Goal: Information Seeking & Learning: Learn about a topic

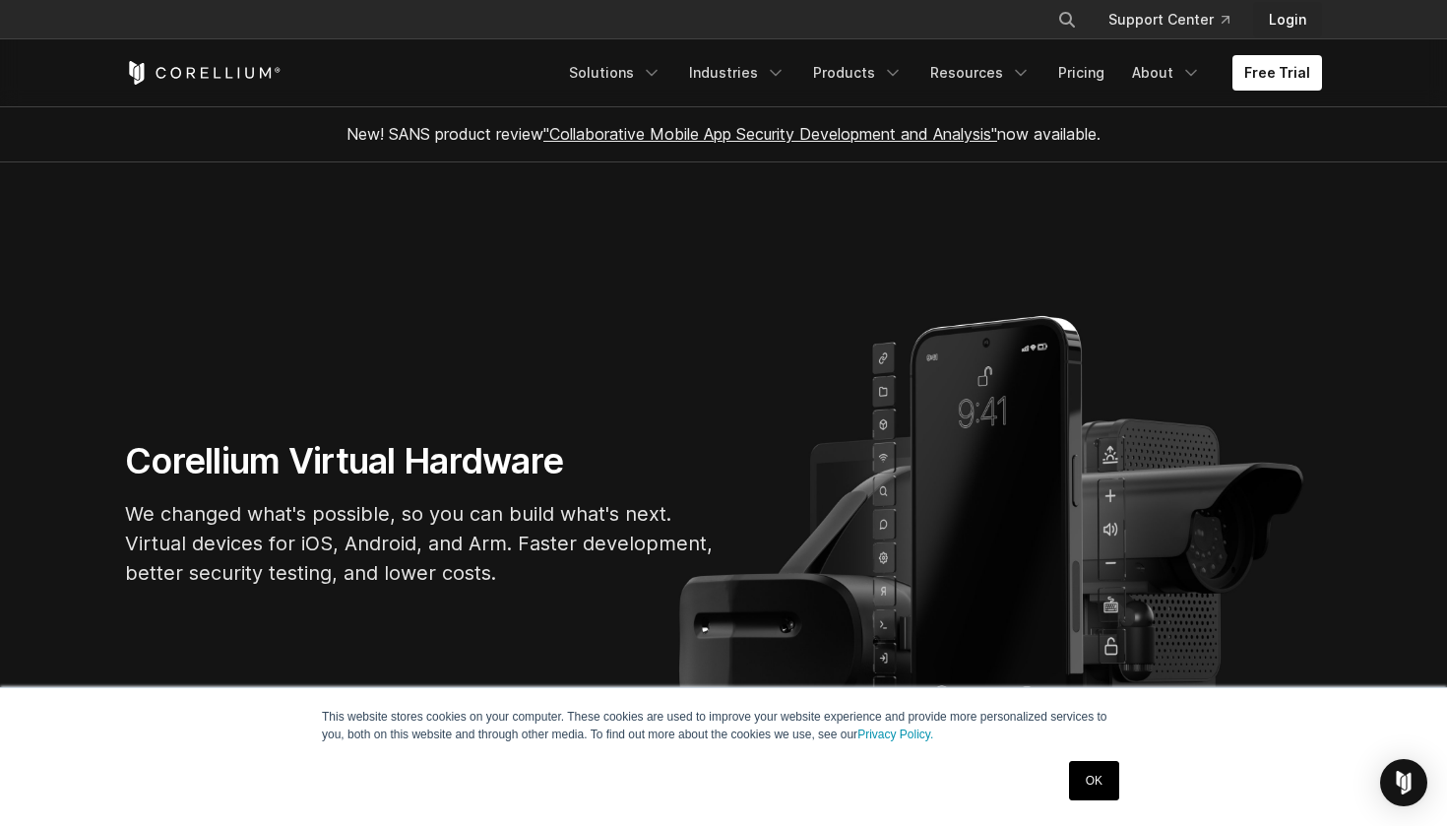
click at [1295, 23] on link "Login" at bounding box center [1287, 19] width 69 height 35
click at [1083, 78] on link "Pricing" at bounding box center [1082, 72] width 70 height 35
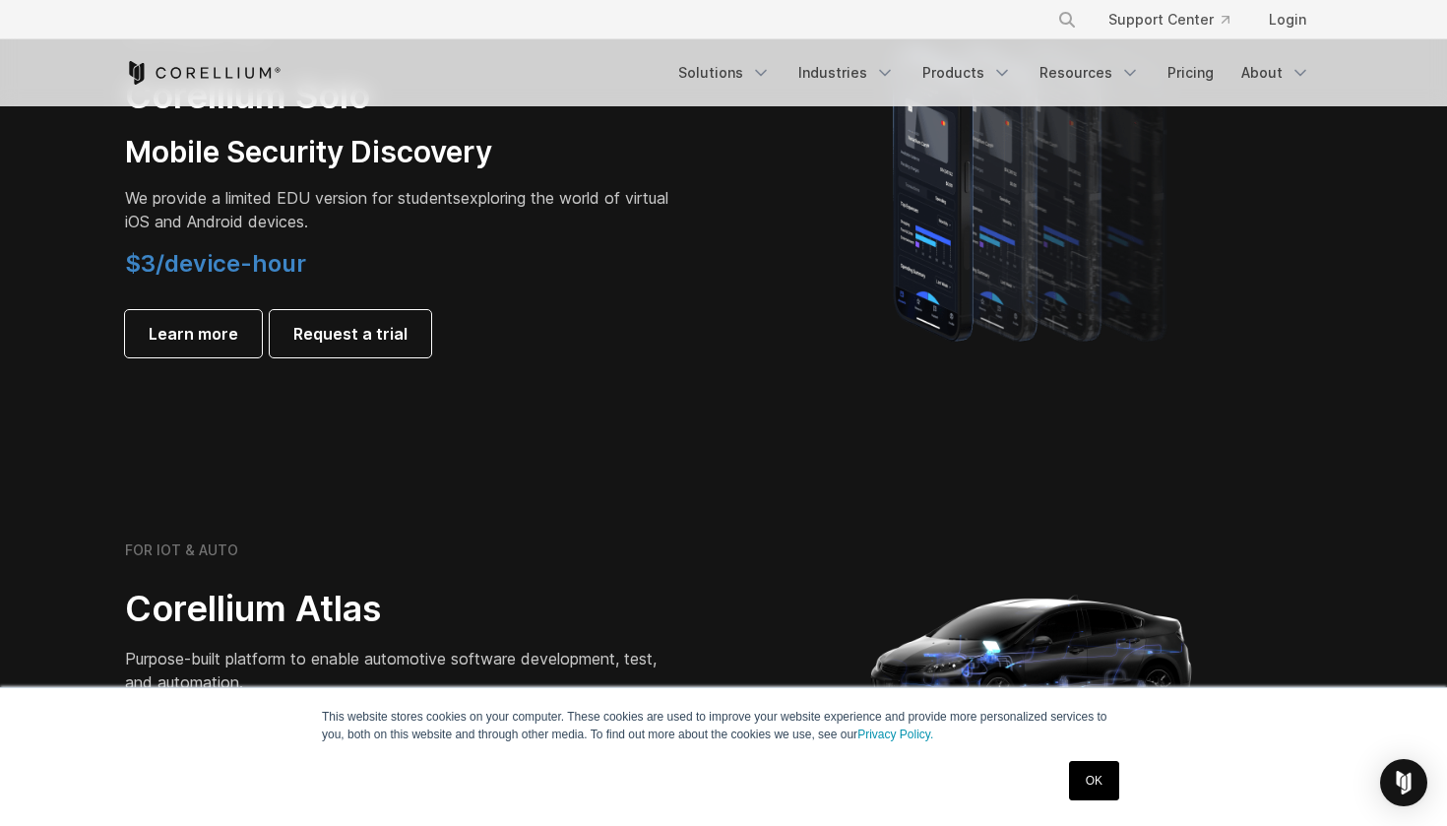
scroll to position [1466, 0]
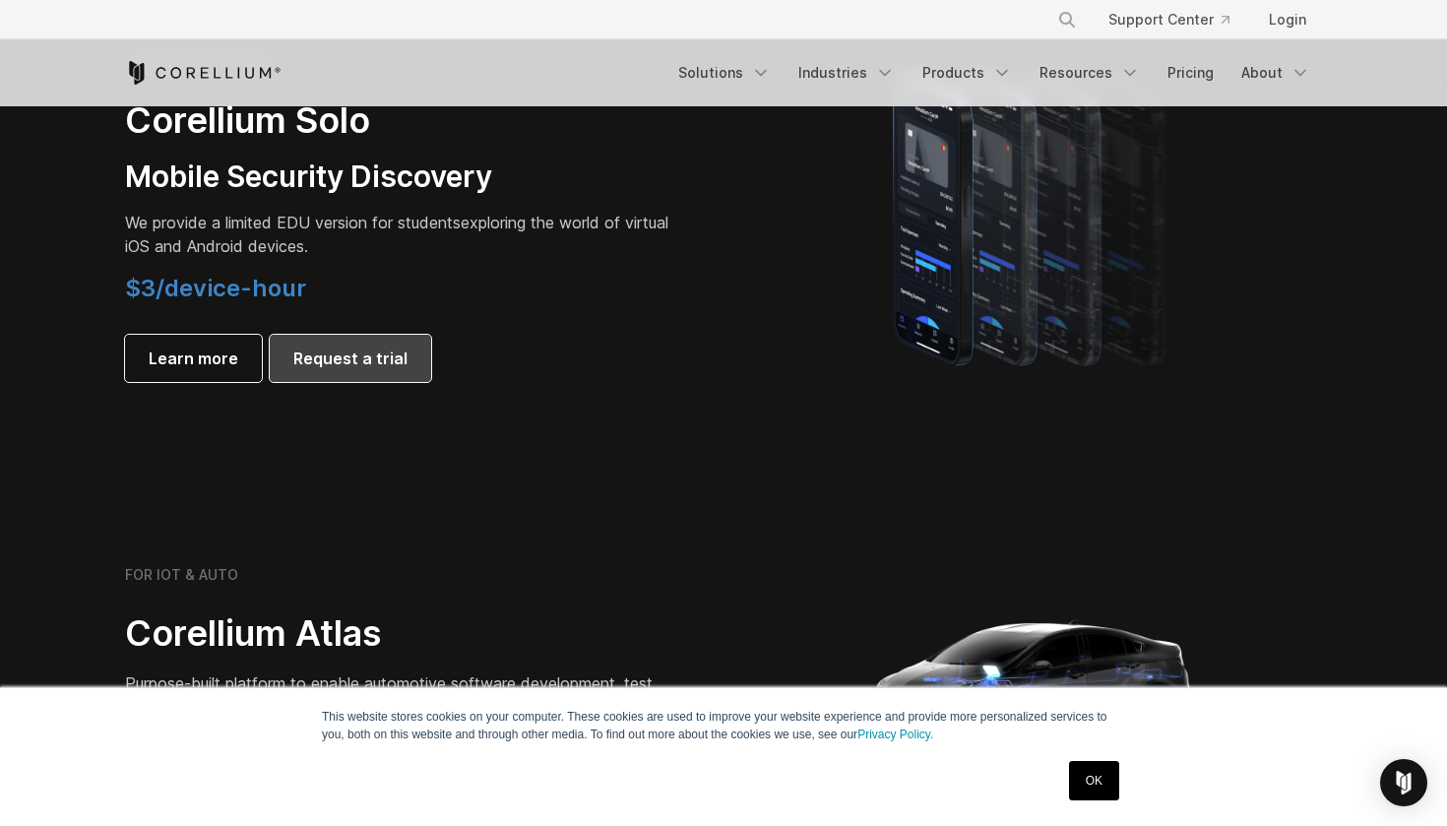
click at [286, 369] on link "Request a trial" at bounding box center [350, 358] width 161 height 47
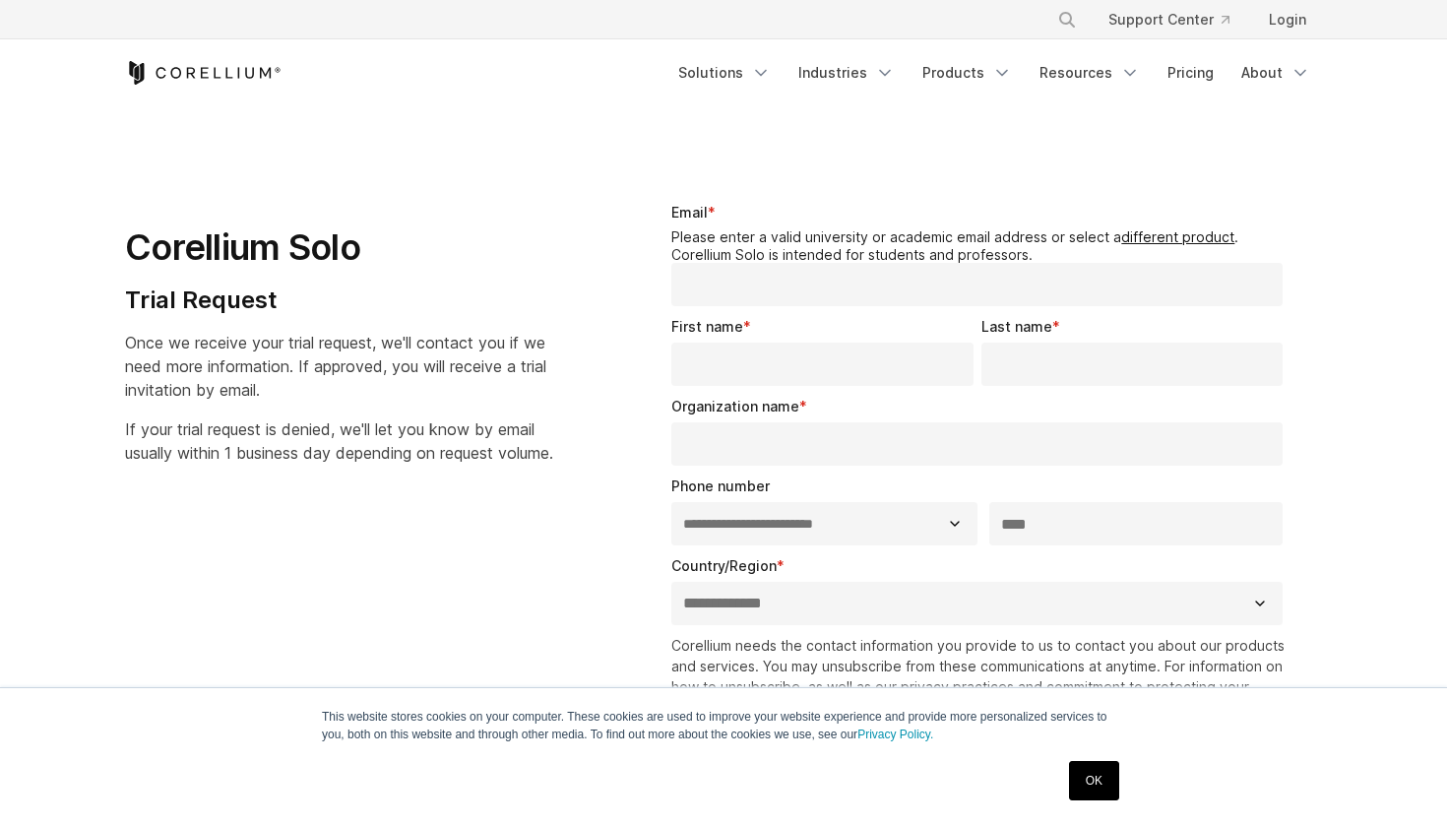
select select "**"
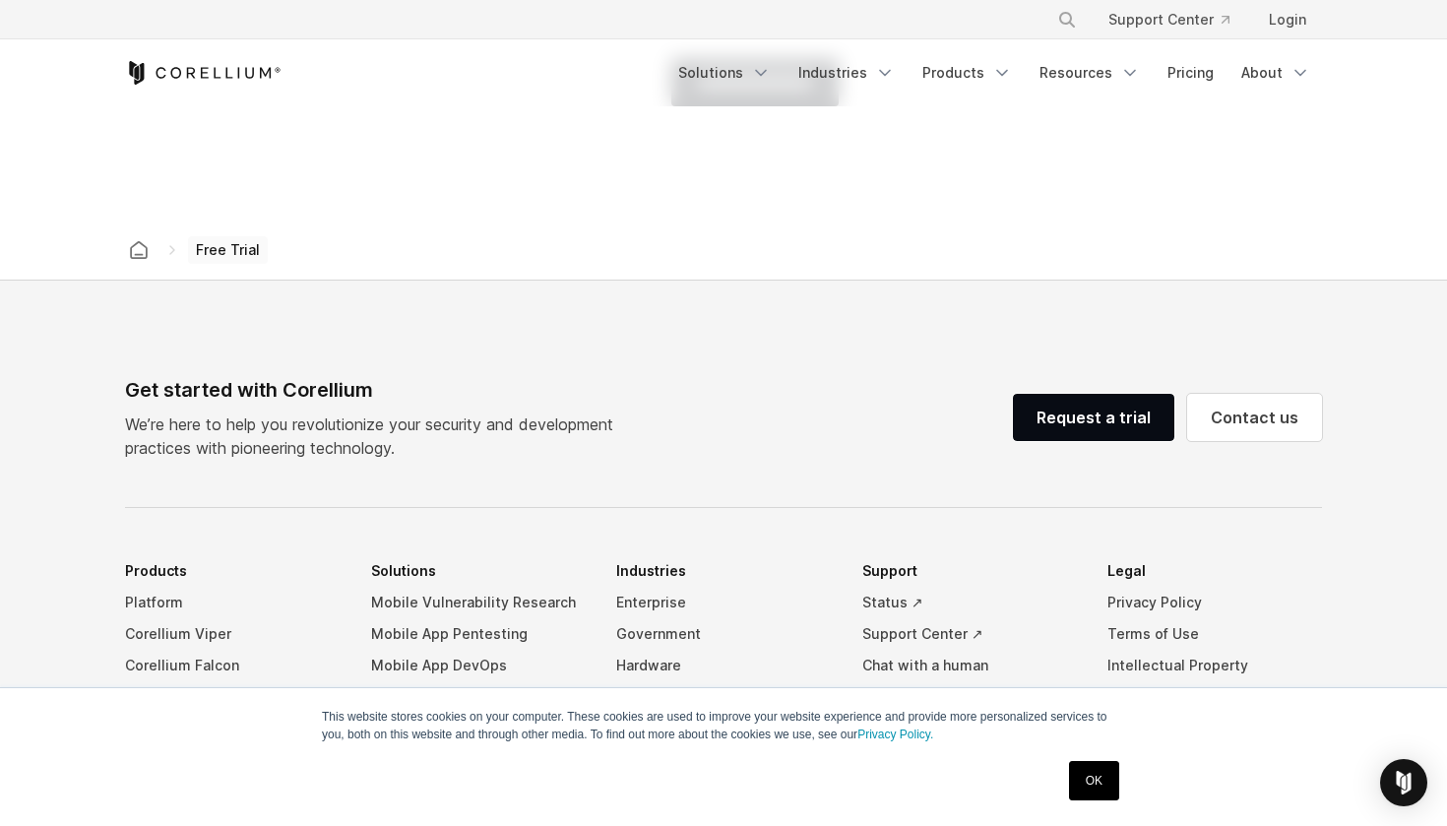
scroll to position [807, 0]
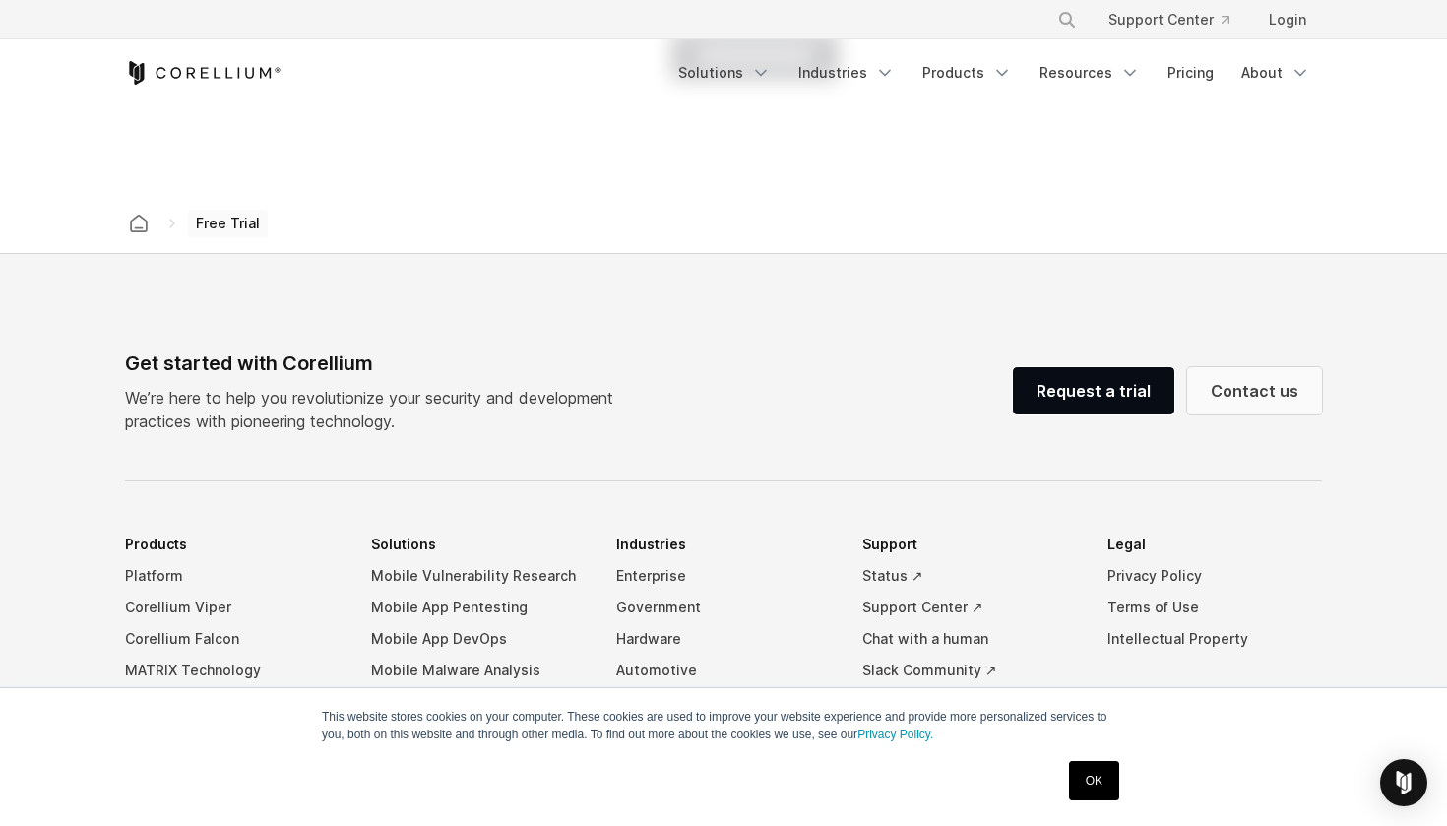
click at [1227, 394] on link "Contact us" at bounding box center [1255, 390] width 135 height 47
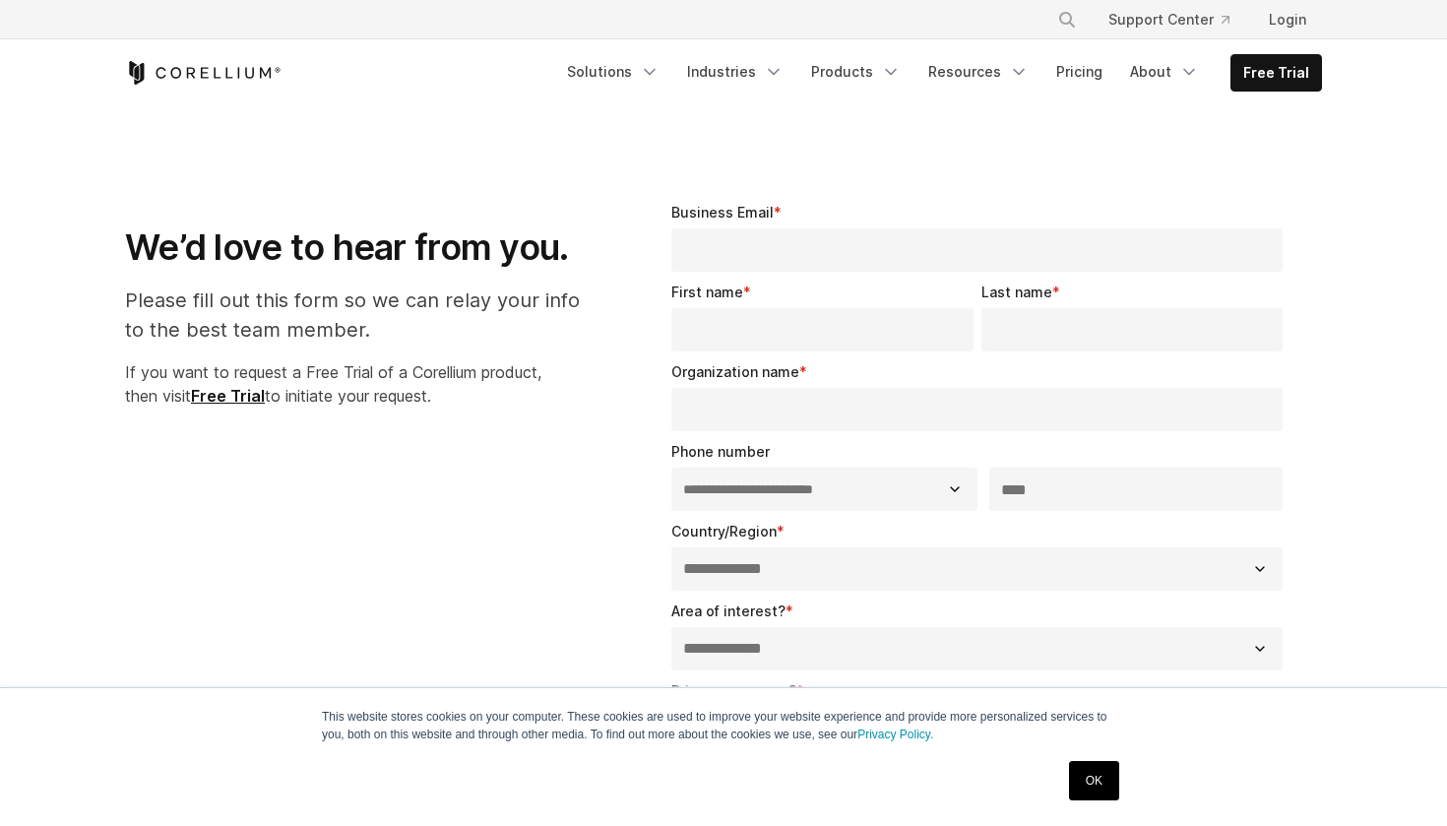
select select "**"
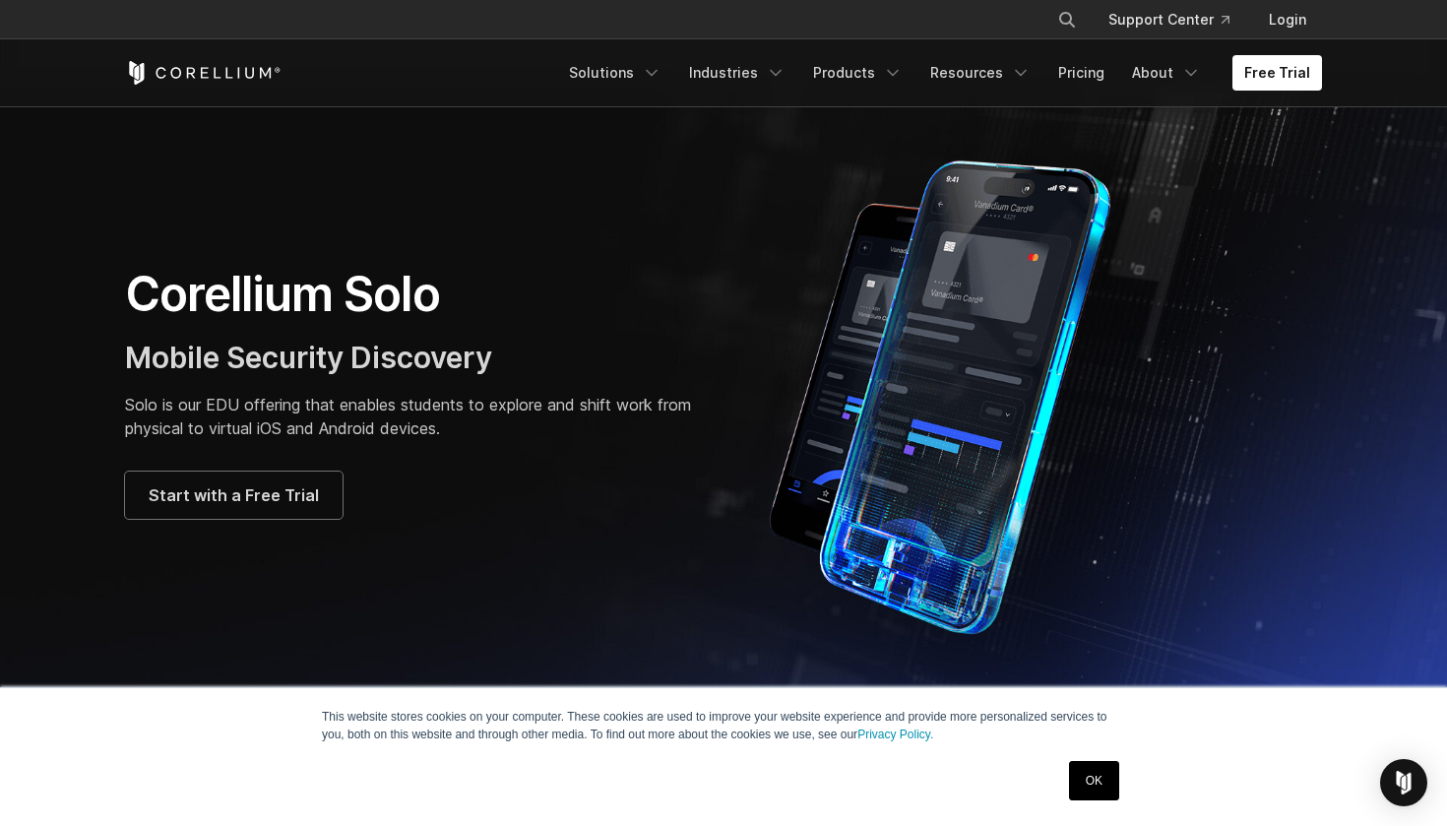
scroll to position [25, 0]
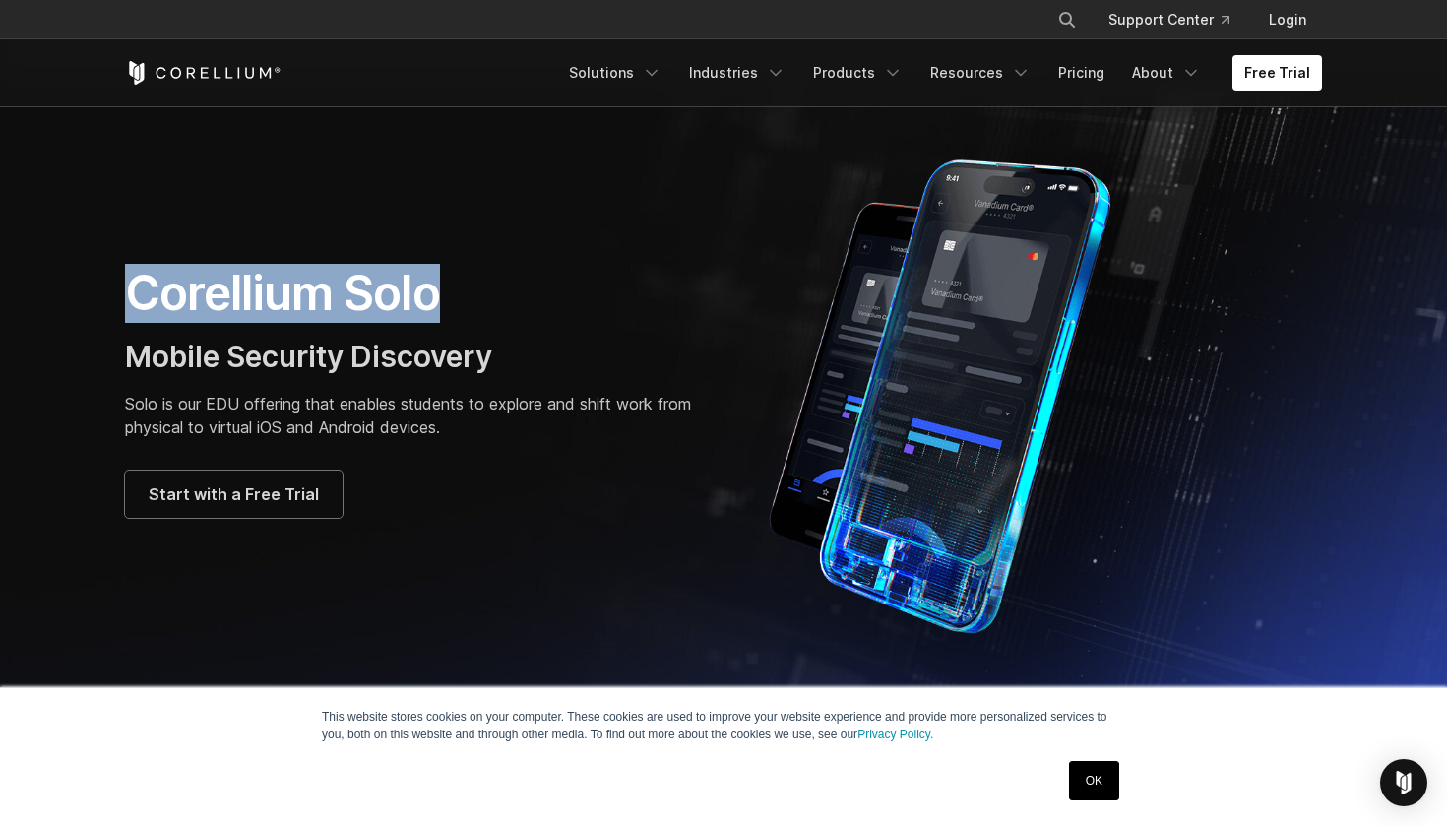
drag, startPoint x: 127, startPoint y: 289, endPoint x: 469, endPoint y: 304, distance: 342.0
click at [469, 304] on h1 "Corellium Solo" at bounding box center [414, 293] width 579 height 59
copy h1 "Corellium Solo"
